Goal: Transaction & Acquisition: Book appointment/travel/reservation

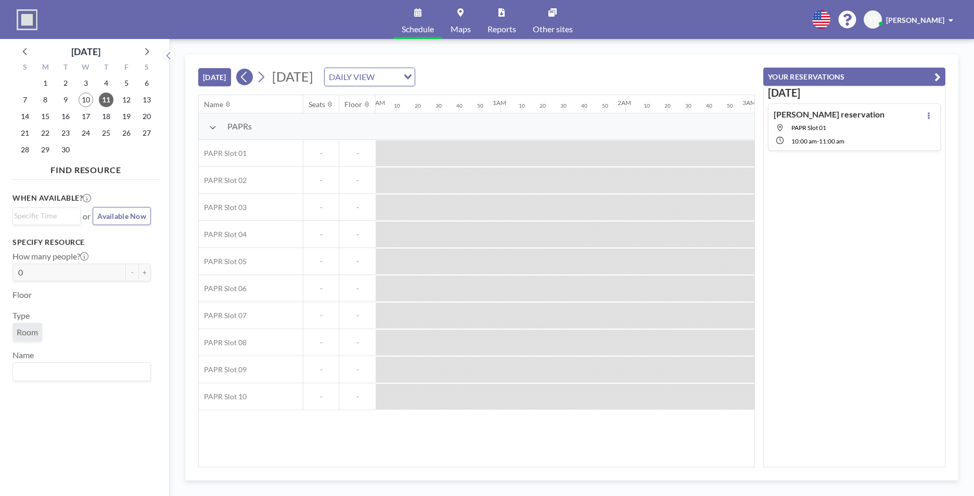
click at [248, 70] on icon at bounding box center [244, 77] width 10 height 16
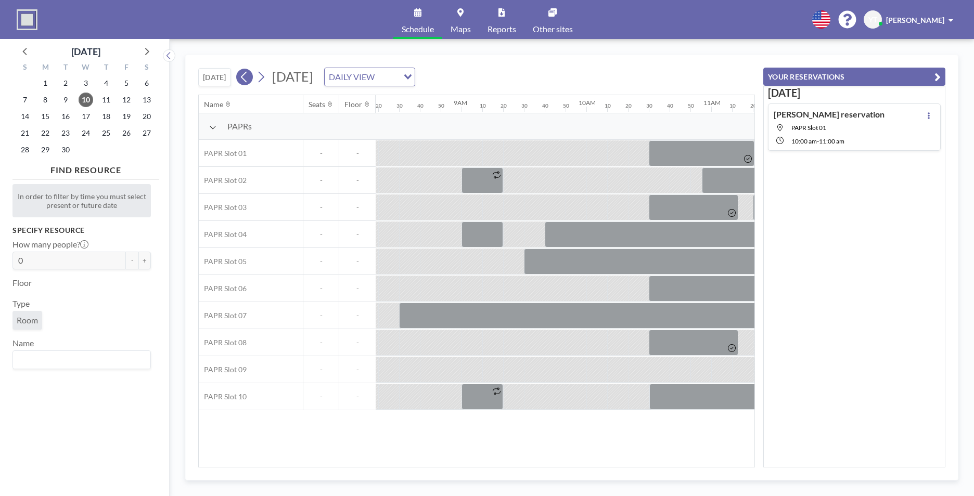
scroll to position [0, 1082]
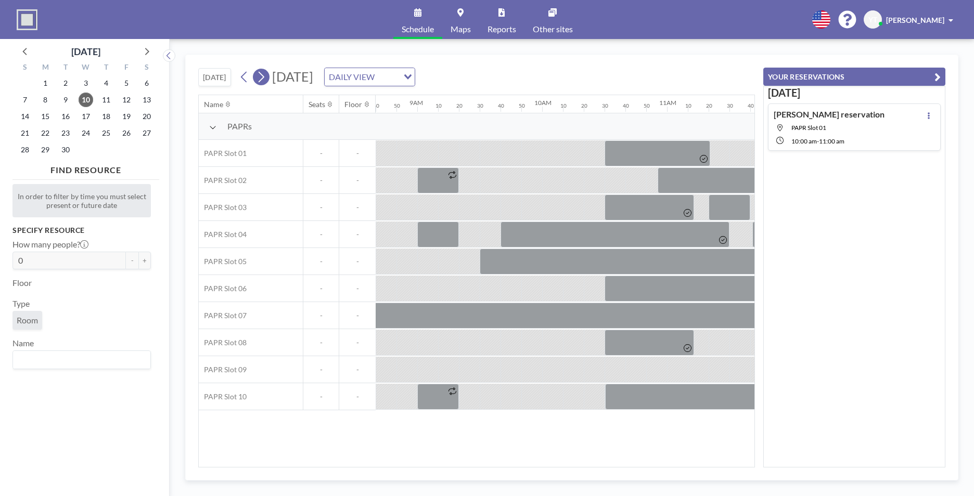
click at [268, 76] on button at bounding box center [261, 77] width 17 height 17
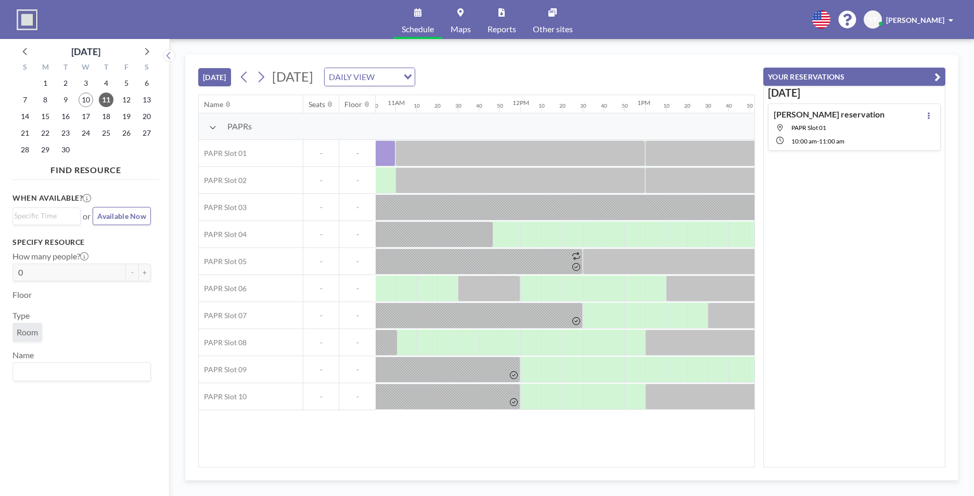
scroll to position [0, 1427]
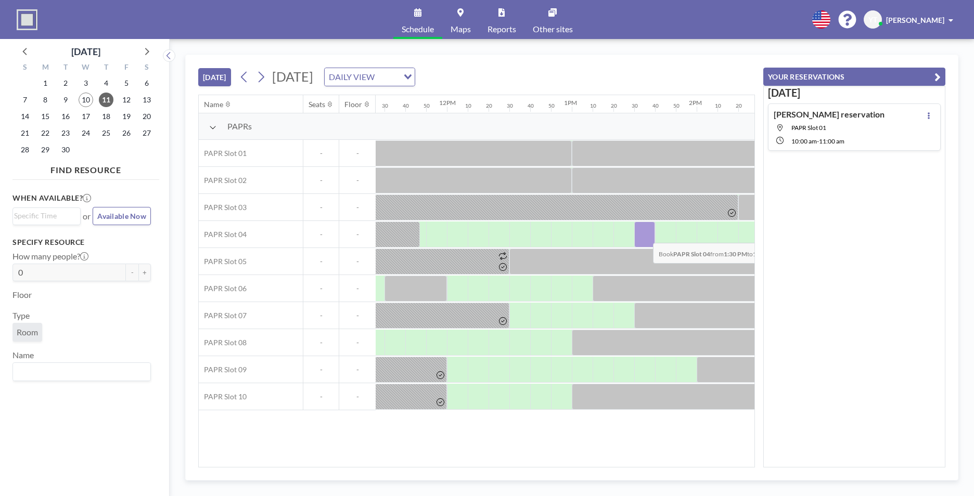
click at [644, 235] on div at bounding box center [644, 235] width 21 height 26
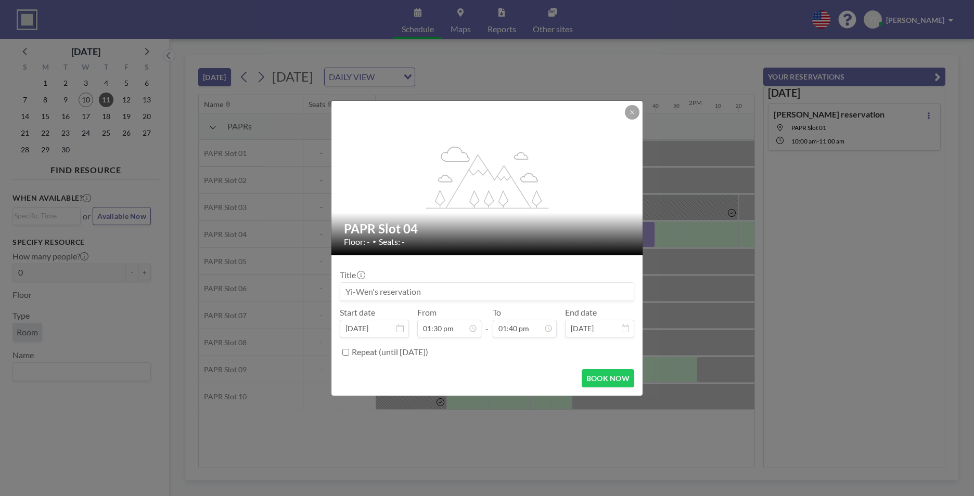
click at [644, 235] on div "flex-grow: 1.2; PAPR Slot 04 Floor: - • Seats: - Title Start date [DATE] From 0…" at bounding box center [487, 248] width 974 height 496
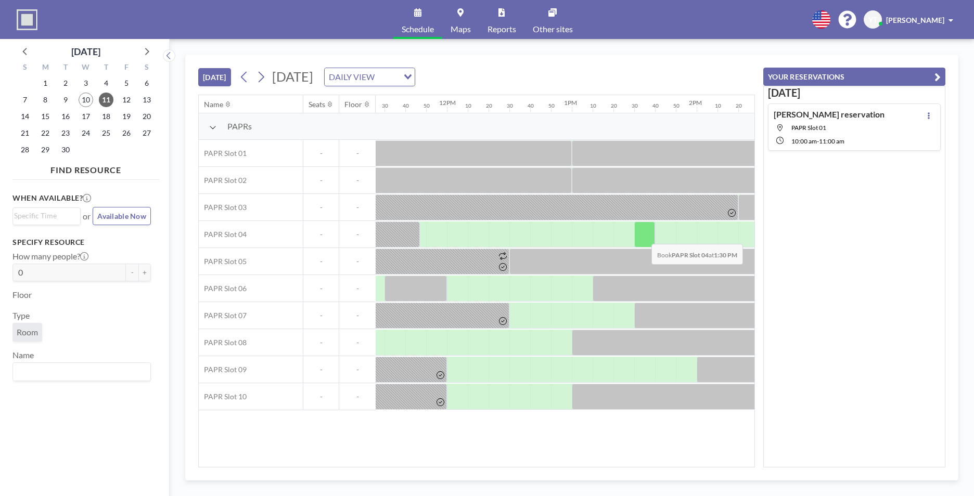
click at [643, 236] on div at bounding box center [644, 235] width 21 height 26
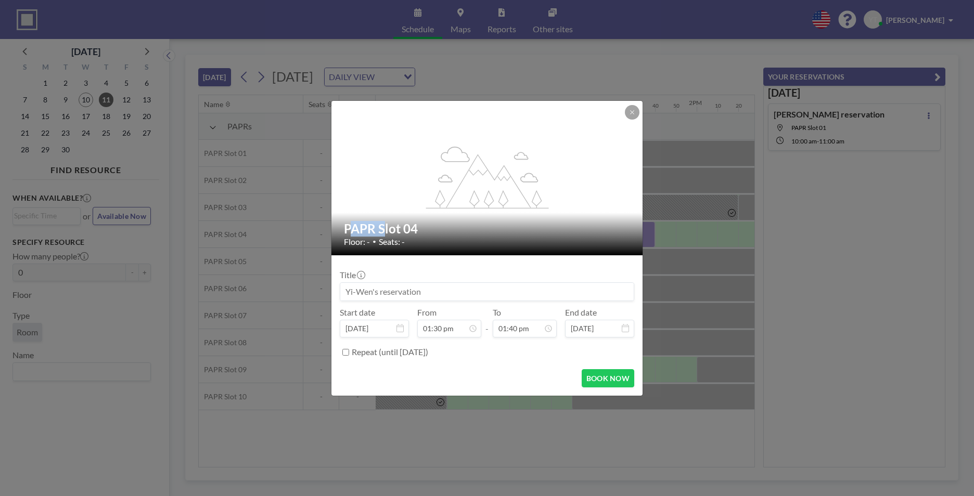
click at [643, 236] on div "flex-grow: 1.2; PAPR Slot 04 Floor: - • Seats: - Title Start date [DATE] From 0…" at bounding box center [487, 248] width 974 height 496
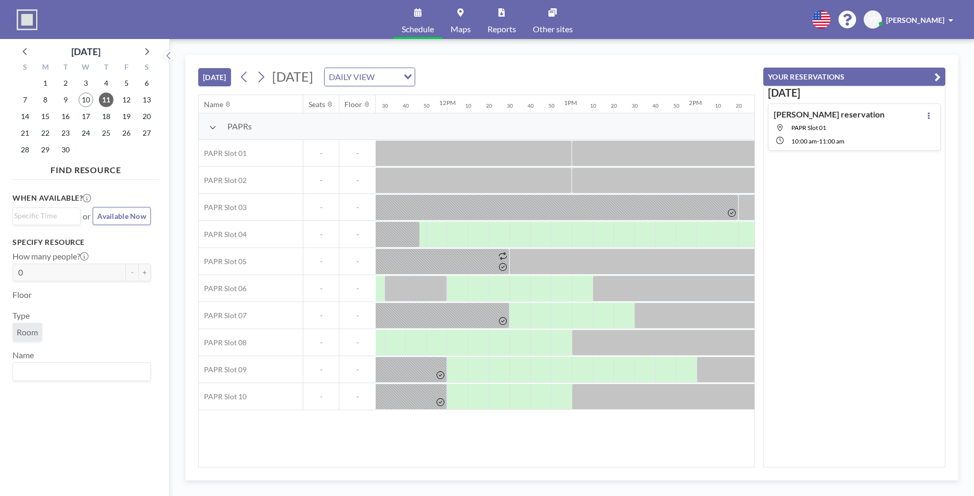
click at [643, 236] on div at bounding box center [644, 234] width 21 height 25
click at [646, 230] on div at bounding box center [644, 235] width 21 height 26
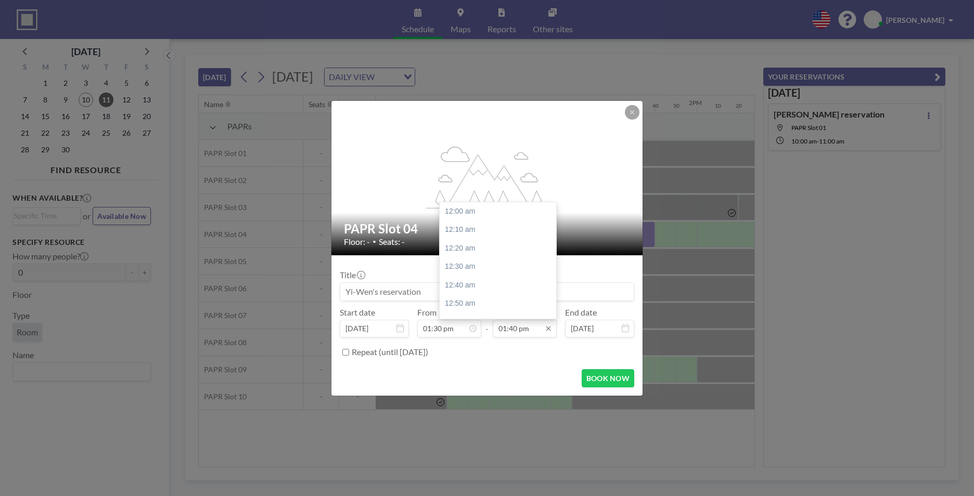
scroll to position [1518, 0]
click at [484, 303] on div "02:30 pm" at bounding box center [500, 303] width 122 height 19
type input "02:30 pm"
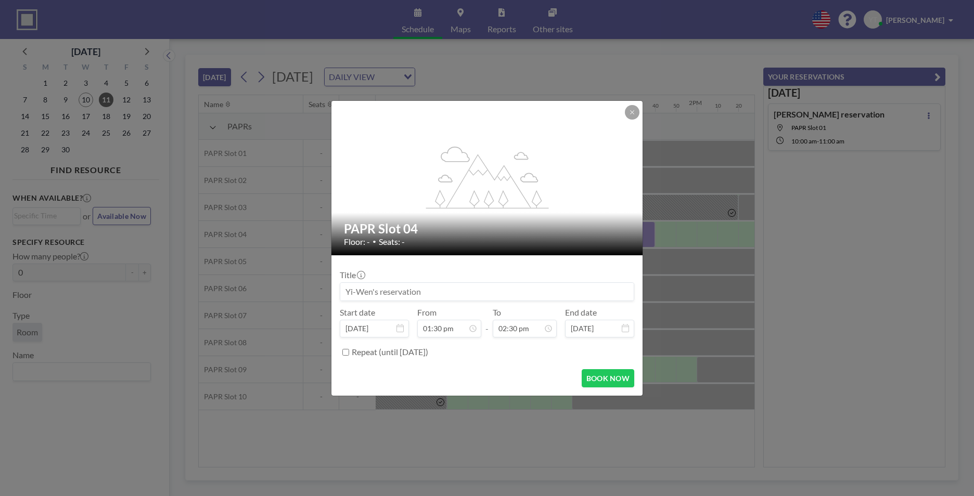
scroll to position [1611, 0]
click at [600, 374] on button "BOOK NOW" at bounding box center [607, 378] width 53 height 18
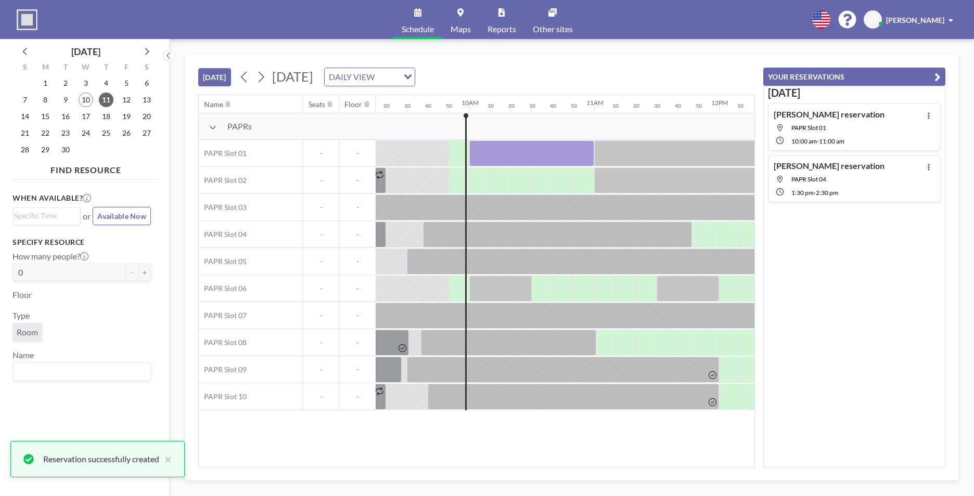
scroll to position [0, 1136]
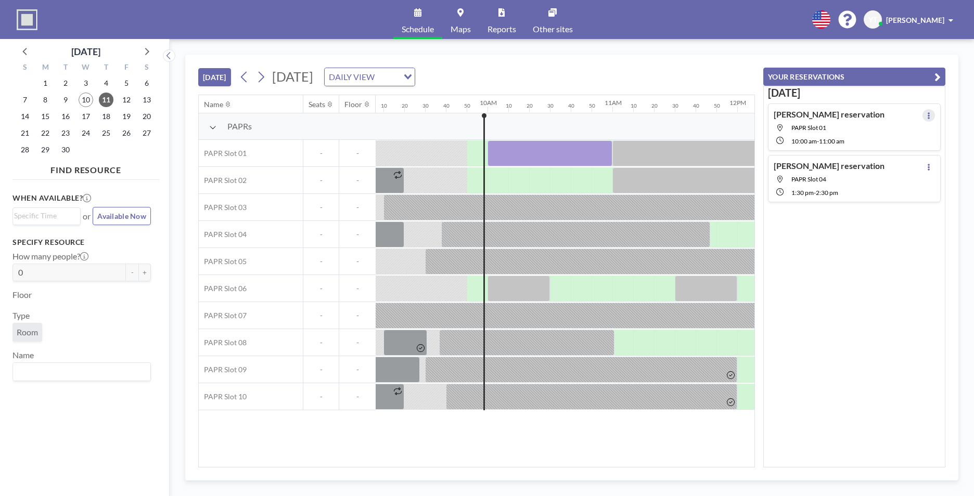
click at [925, 116] on button at bounding box center [928, 115] width 12 height 12
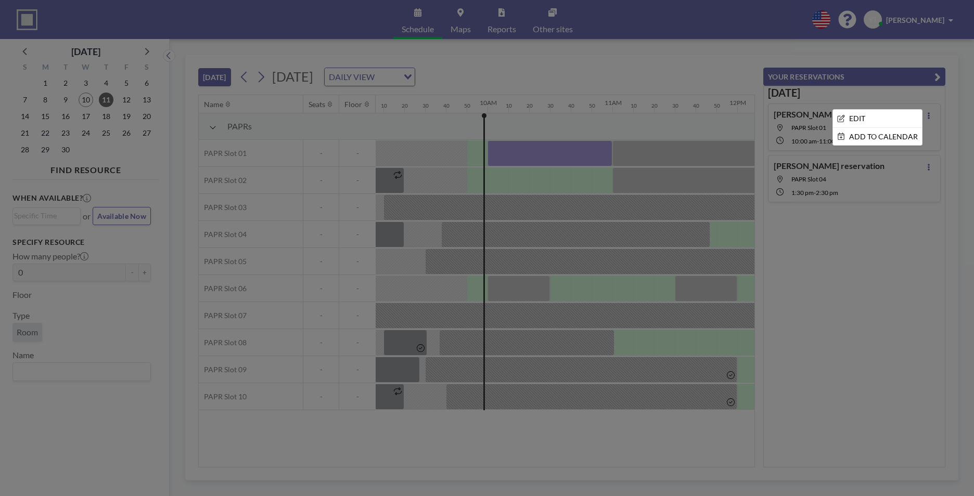
click at [543, 162] on div at bounding box center [487, 248] width 974 height 496
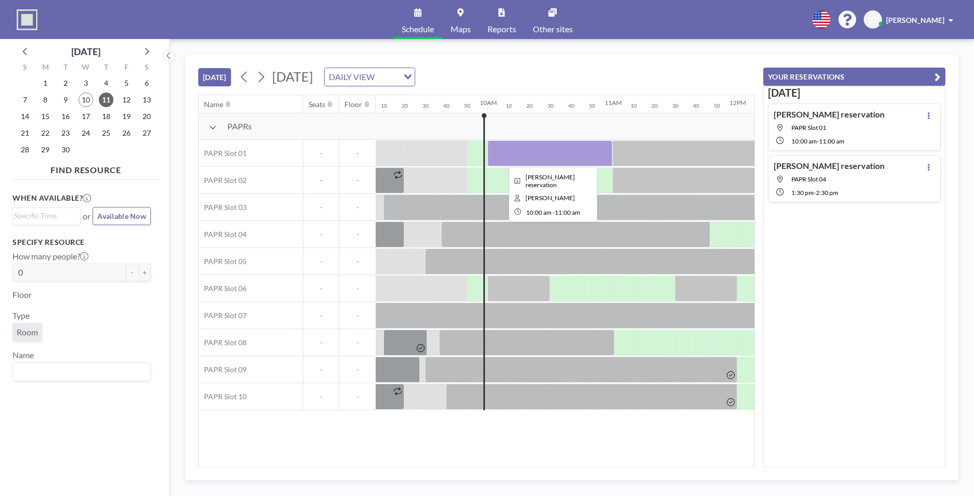
click at [553, 148] on div at bounding box center [549, 153] width 125 height 26
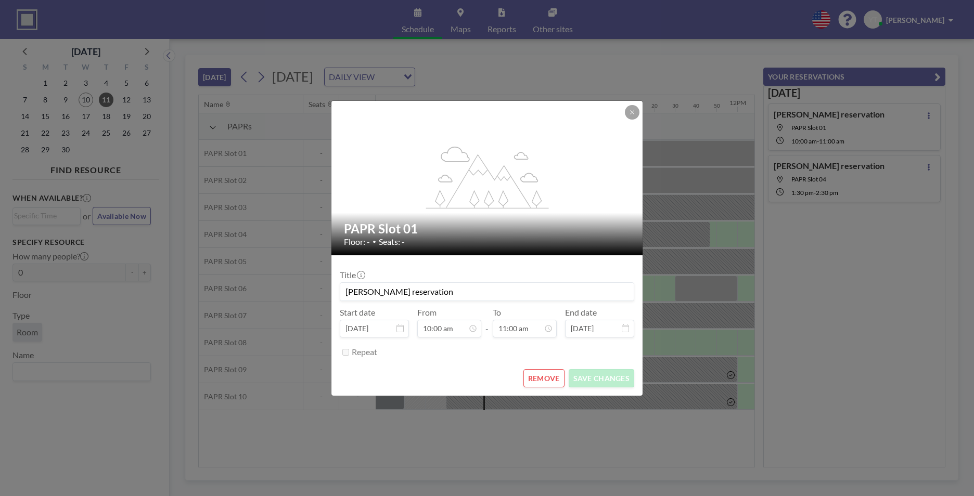
click at [547, 374] on button "REMOVE" at bounding box center [543, 378] width 41 height 18
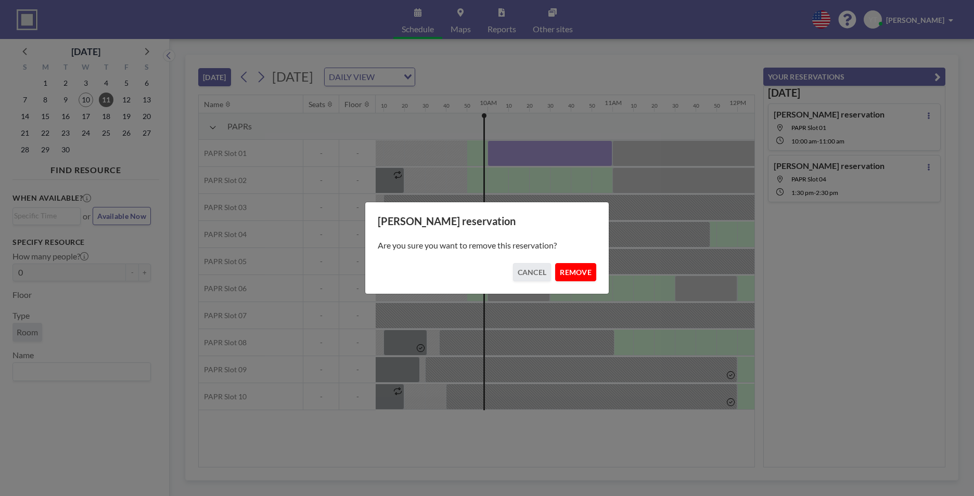
click at [589, 279] on button "REMOVE" at bounding box center [575, 272] width 41 height 18
